Goal: Task Accomplishment & Management: Use online tool/utility

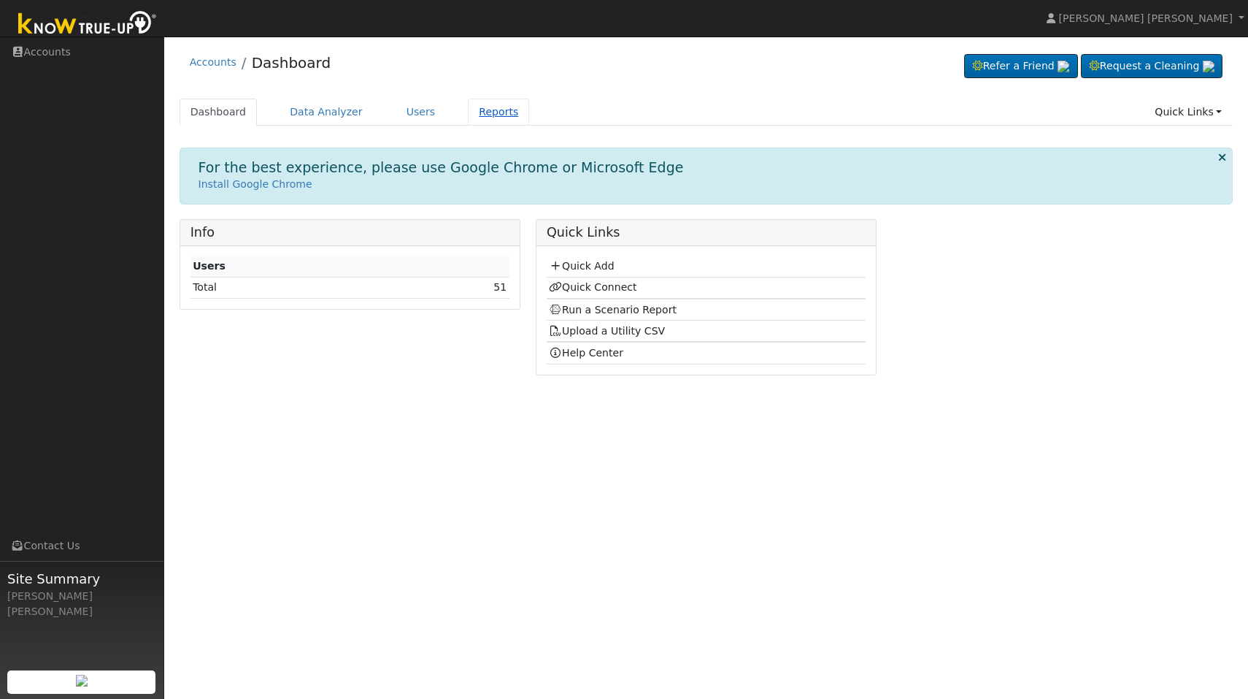
click at [488, 113] on link "Reports" at bounding box center [498, 112] width 61 height 27
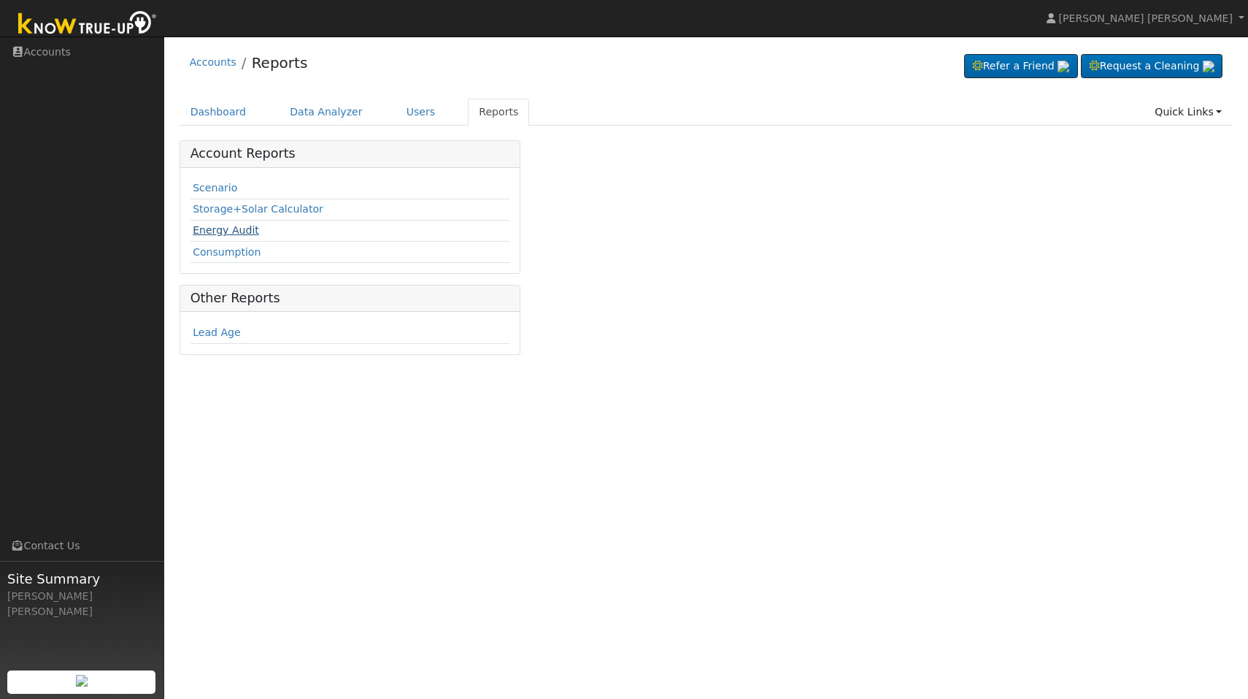
click at [234, 231] on link "Energy Audit" at bounding box center [226, 230] width 66 height 12
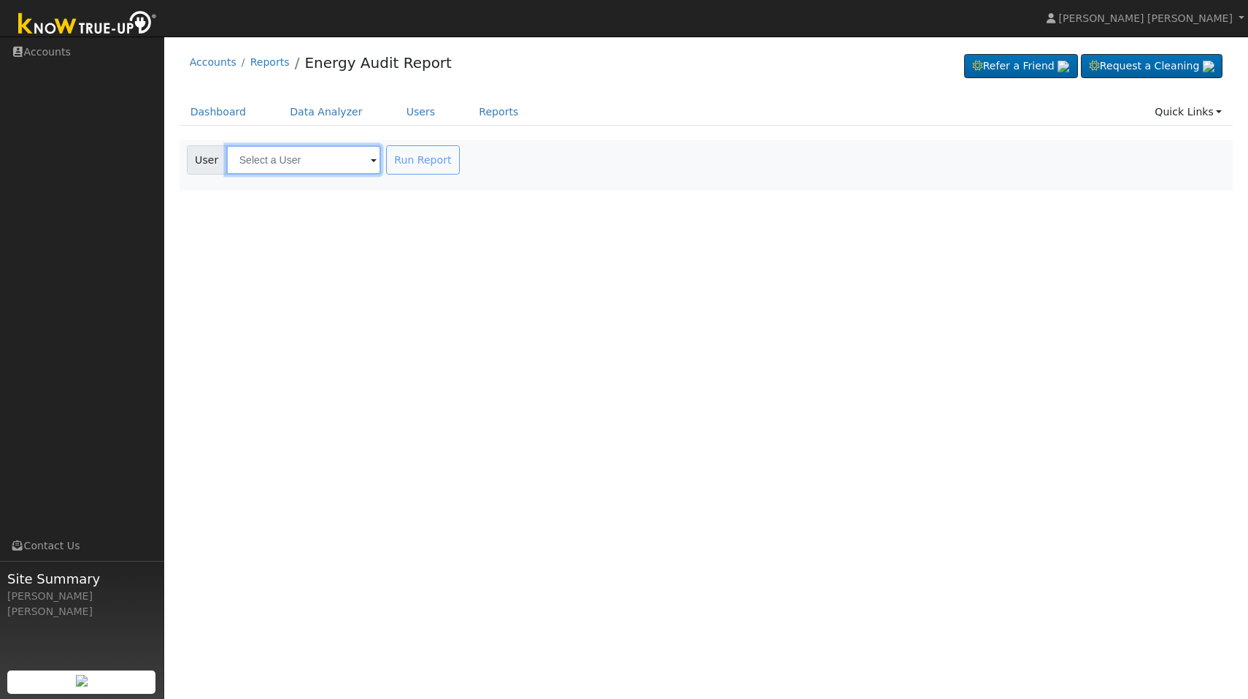
click at [263, 160] on input "text" at bounding box center [303, 159] width 155 height 29
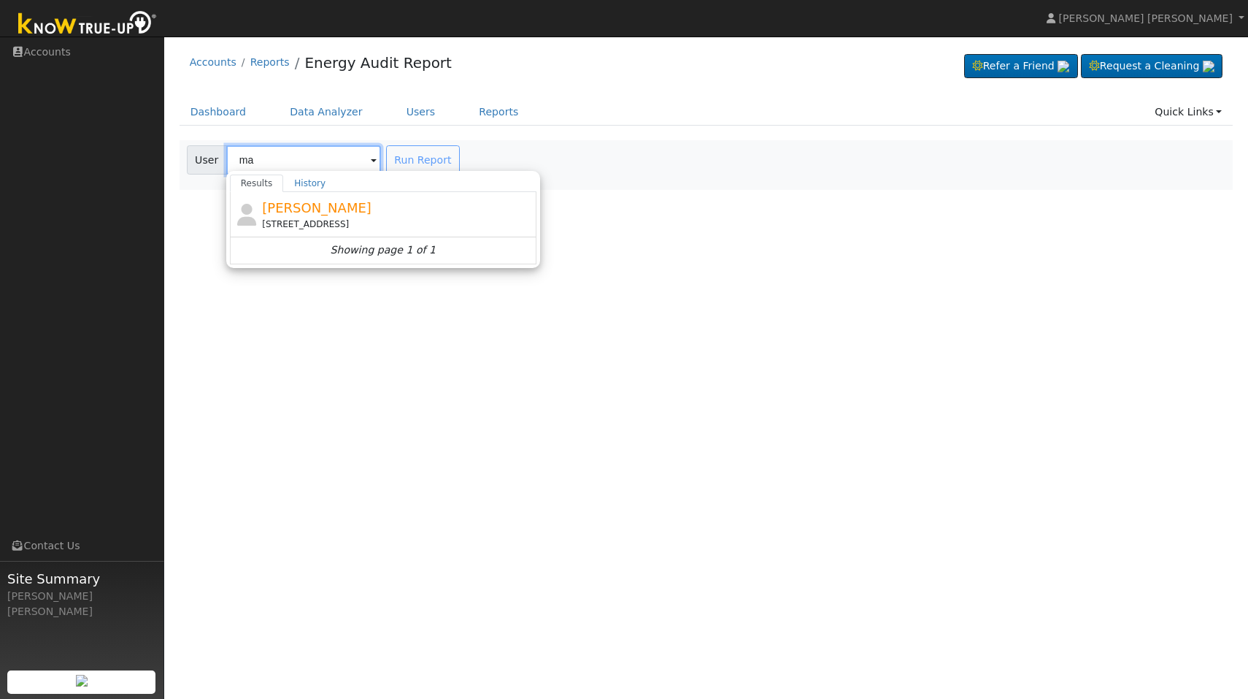
type input "m"
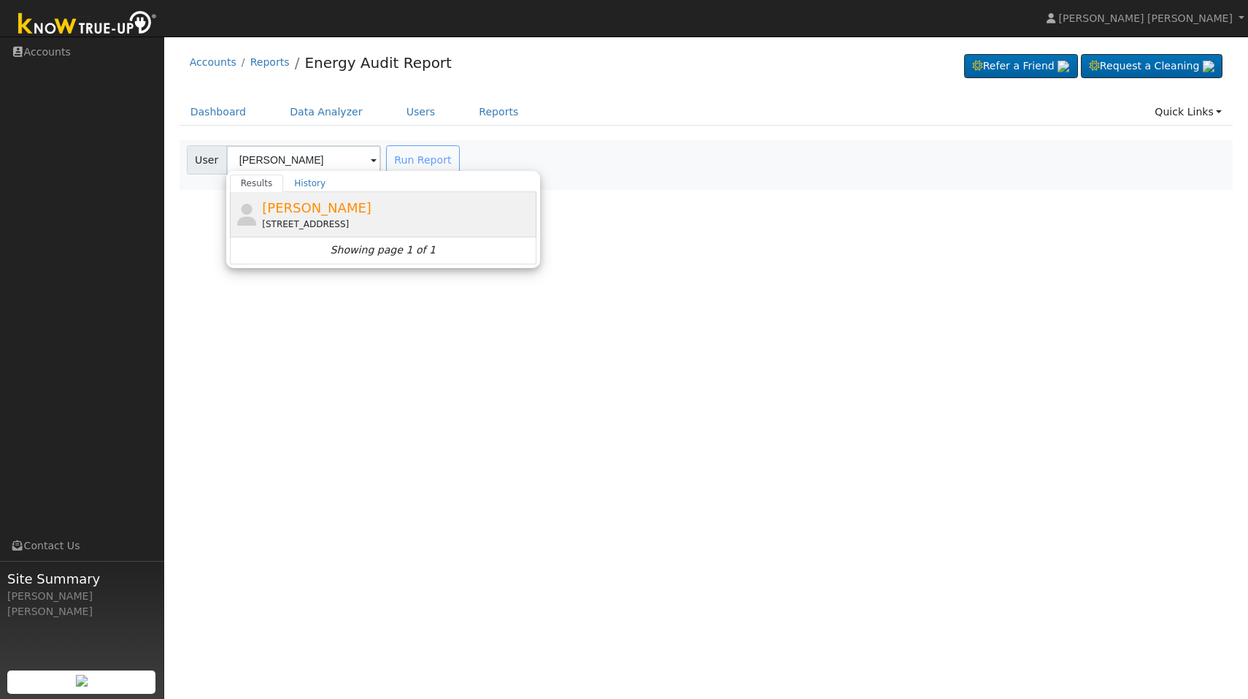
click at [299, 210] on span "[PERSON_NAME]" at bounding box center [316, 207] width 109 height 15
type input "[PERSON_NAME]"
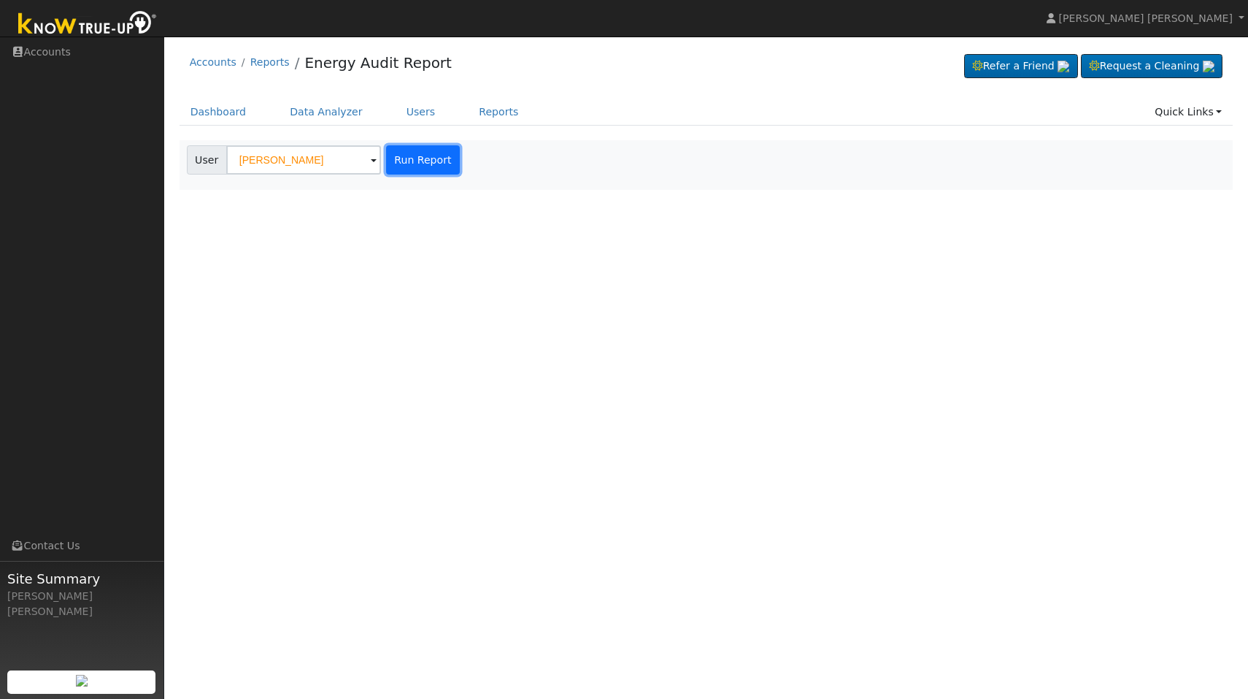
click at [408, 163] on button "Run Report" at bounding box center [423, 159] width 74 height 29
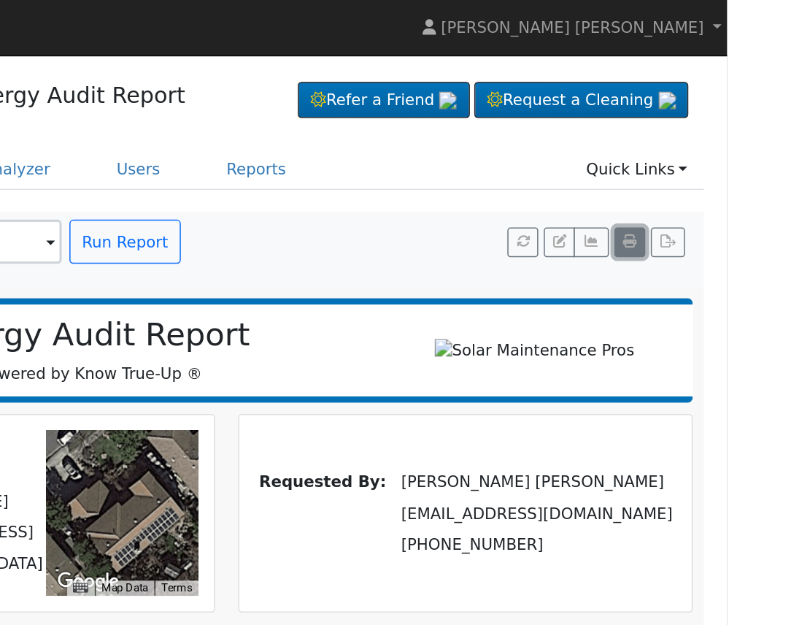
click at [746, 157] on icon "button" at bounding box center [746, 159] width 9 height 9
